Goal: Register for event/course

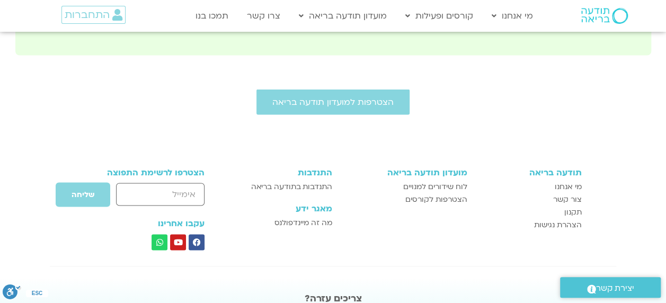
scroll to position [1008, 0]
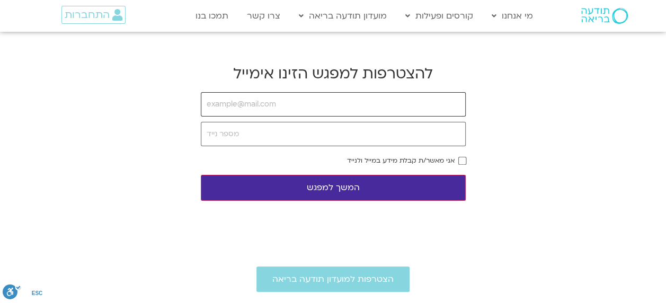
click at [225, 105] on input "email" at bounding box center [333, 104] width 265 height 24
type input "[EMAIL_ADDRESS][DOMAIN_NAME]"
click at [257, 135] on input "tel" at bounding box center [333, 134] width 265 height 24
type input "0508646505"
click at [322, 183] on button "המשך למפגש" at bounding box center [333, 188] width 265 height 26
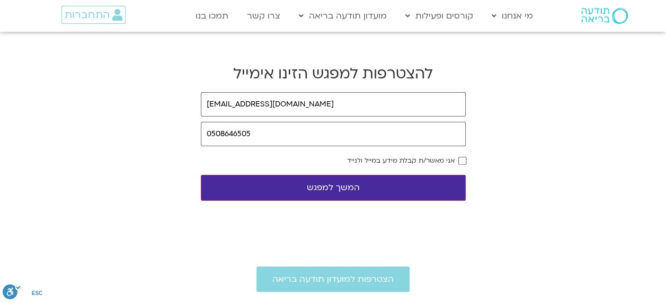
click at [455, 158] on div "אני מאשר/ת קבלת מידע במייל ולנייד" at bounding box center [333, 160] width 265 height 7
click at [460, 170] on form "[EMAIL_ADDRESS][DOMAIN_NAME] 0508646505 אני מאשר/ת קבלת מידע במייל ולנייד המשך …" at bounding box center [333, 146] width 265 height 109
click at [327, 200] on body "דלג לתוכן Main Menu מי אנחנו מי אנחנו שאלות נפוצות מנחים ומנחות בתודעה בריאה מה…" at bounding box center [333, 273] width 666 height 546
click at [326, 183] on button "המשך למפגש" at bounding box center [333, 188] width 265 height 26
click at [327, 195] on button "המשך למפגש" at bounding box center [333, 188] width 265 height 26
